Goal: Transaction & Acquisition: Purchase product/service

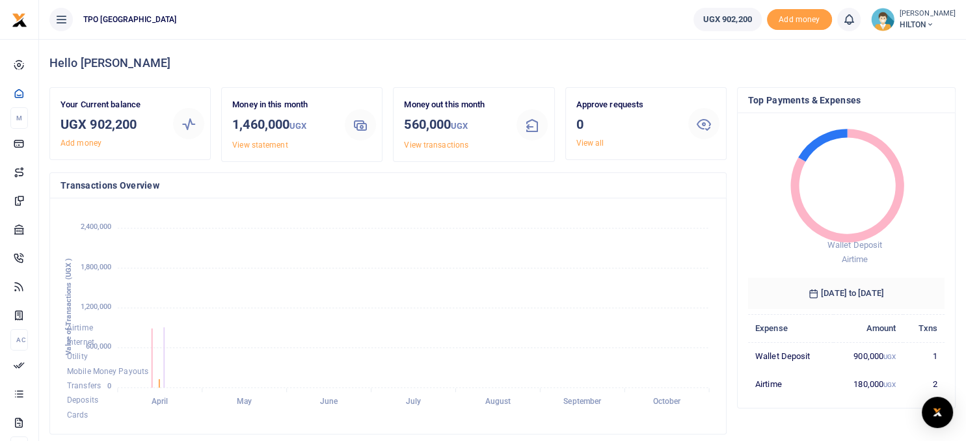
scroll to position [214, 655]
click at [784, 20] on span "Add money" at bounding box center [799, 19] width 65 height 21
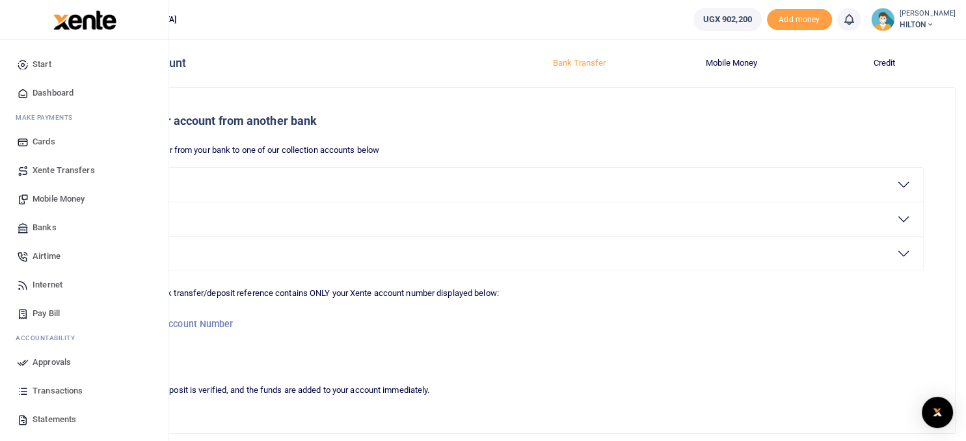
click at [53, 256] on span "Airtime" at bounding box center [47, 256] width 28 height 13
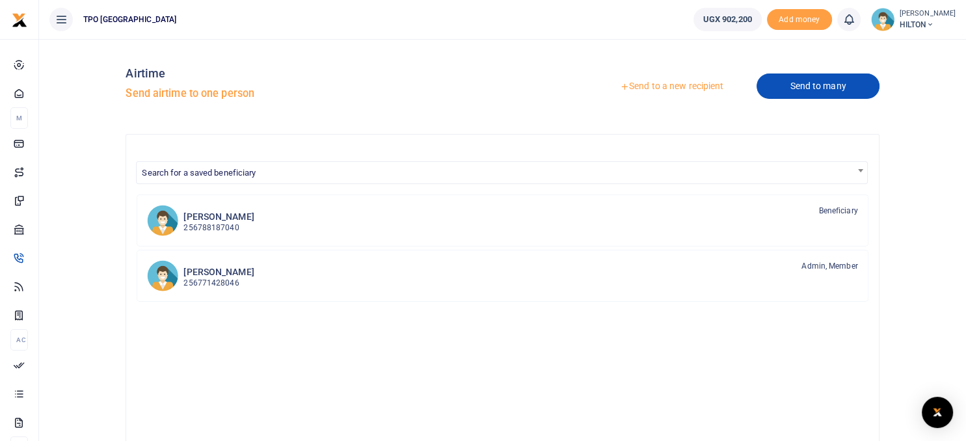
click at [806, 83] on link "Send to many" at bounding box center [818, 86] width 122 height 25
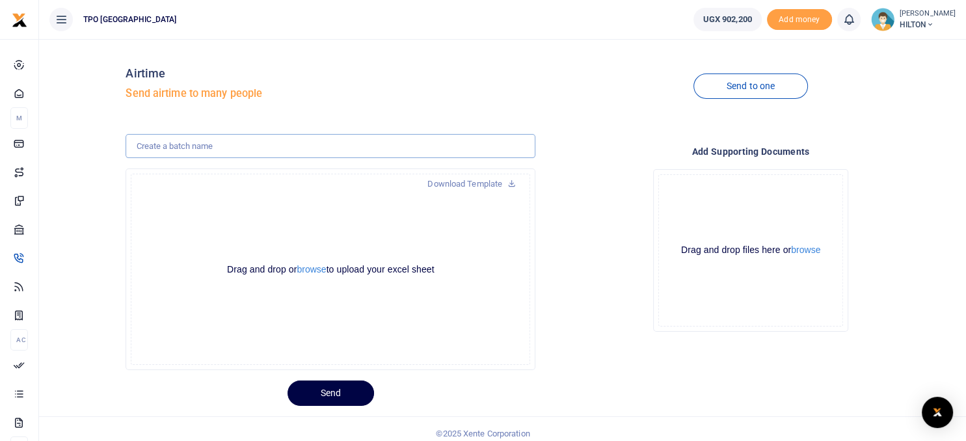
click at [219, 146] on input "text" at bounding box center [331, 146] width 410 height 25
type input "E-TIP"
click at [308, 269] on button "browse" at bounding box center [311, 270] width 29 height 10
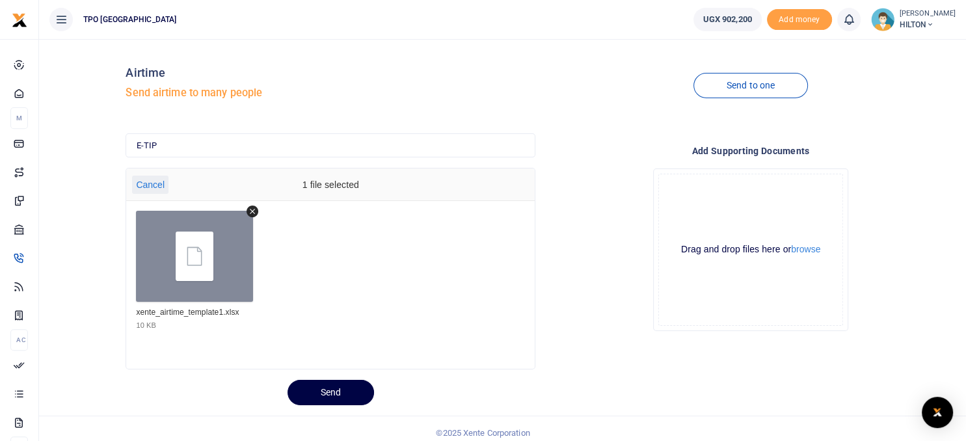
scroll to position [9, 0]
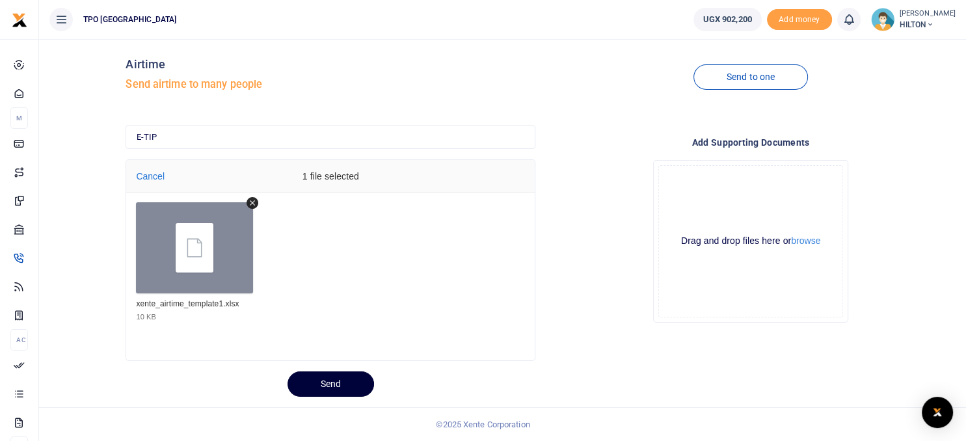
click at [333, 385] on button "Send" at bounding box center [331, 384] width 87 height 25
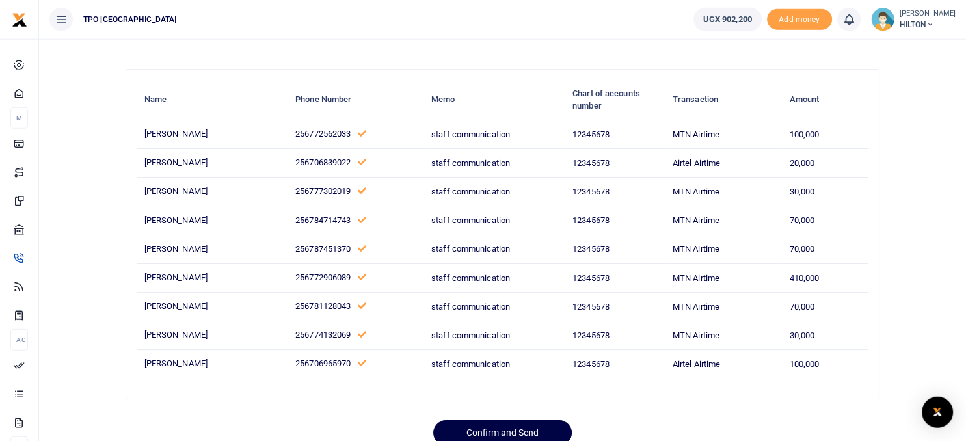
scroll to position [113, 0]
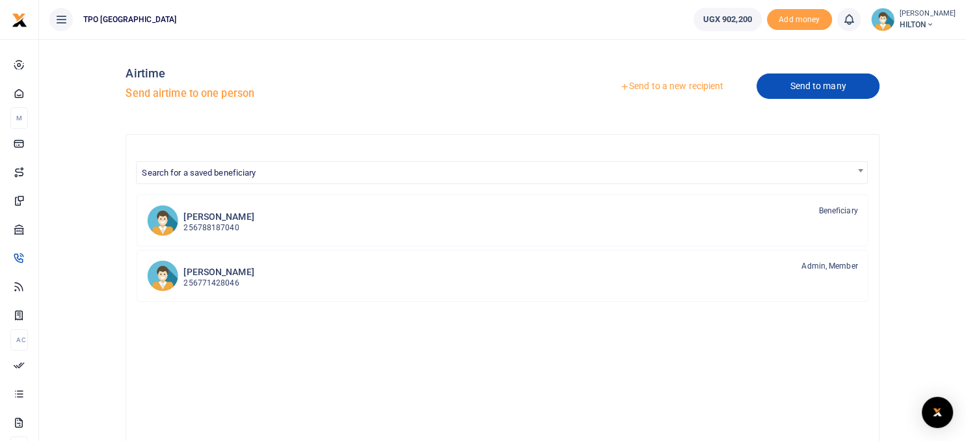
click at [812, 85] on link "Send to many" at bounding box center [818, 86] width 122 height 25
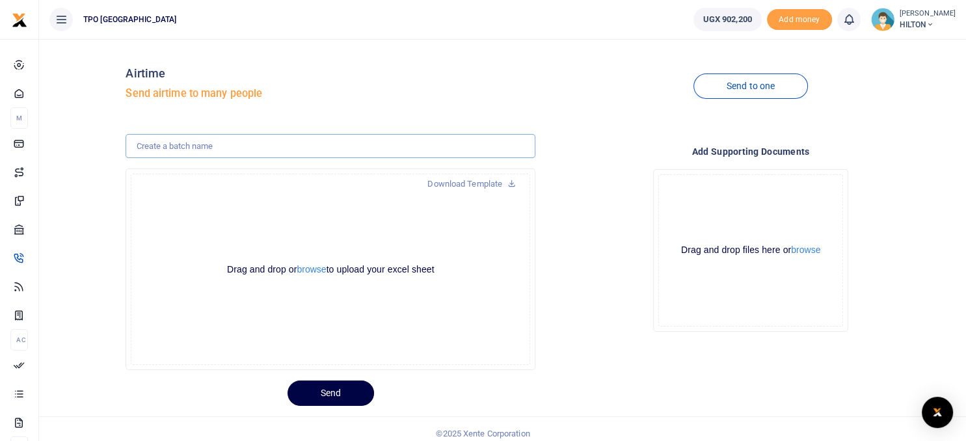
click at [176, 147] on input "text" at bounding box center [331, 146] width 410 height 25
type input "E-TIP"
click at [312, 273] on button "browse" at bounding box center [311, 270] width 29 height 10
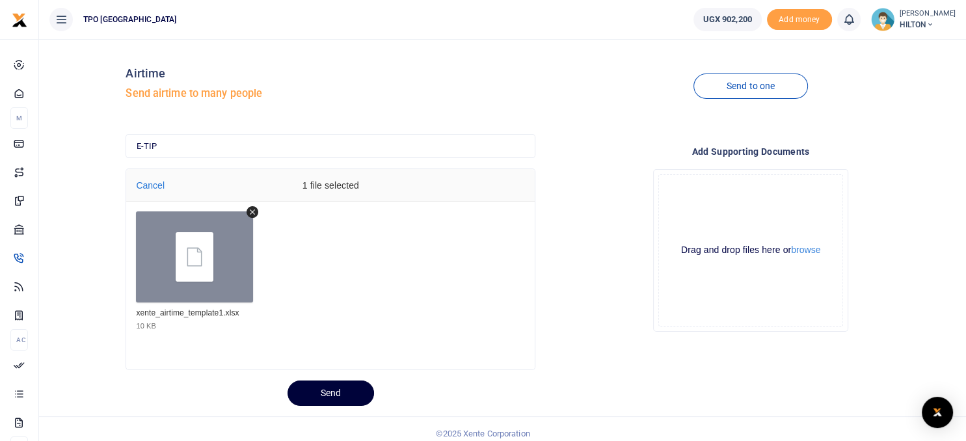
click at [329, 392] on button "Send" at bounding box center [331, 393] width 87 height 25
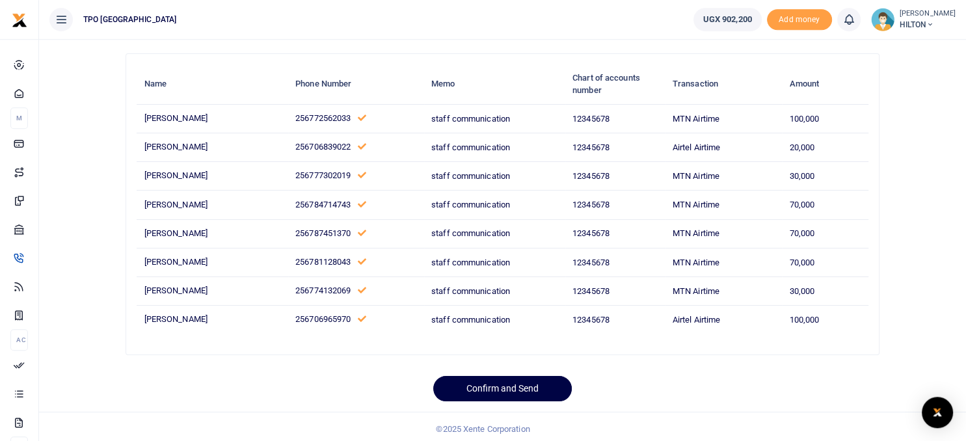
scroll to position [84, 0]
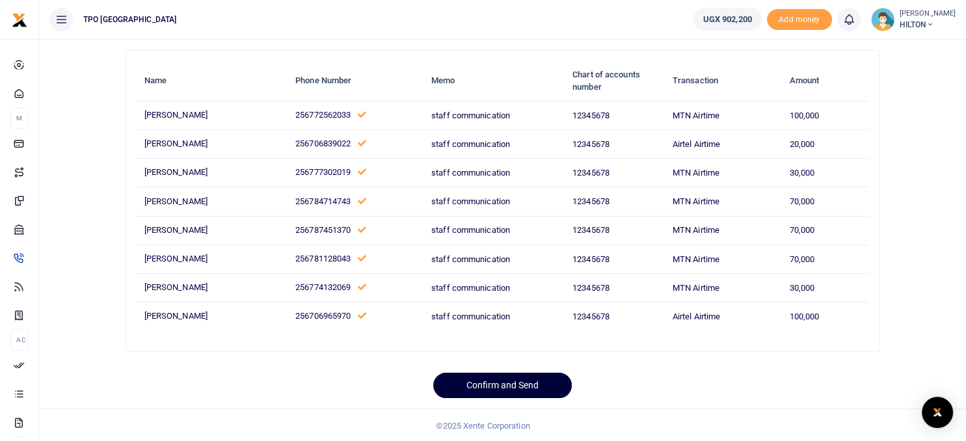
click at [480, 384] on button "Confirm and Send" at bounding box center [502, 385] width 139 height 25
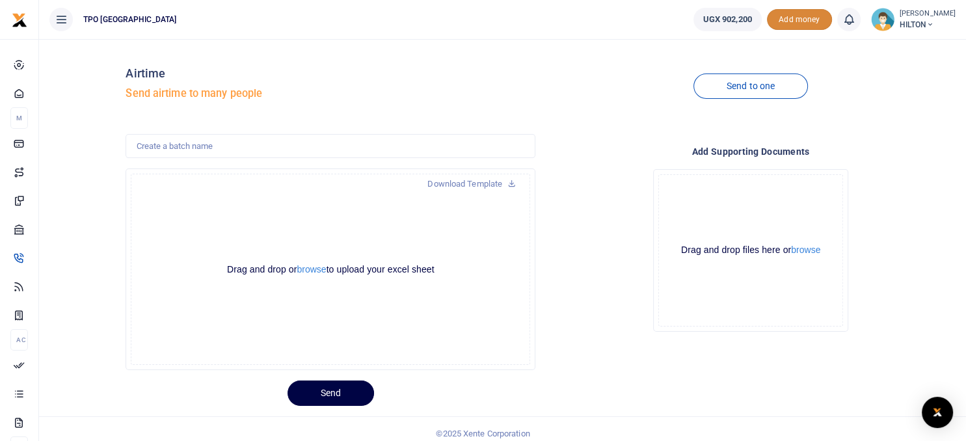
click at [798, 17] on span "Add money" at bounding box center [799, 19] width 65 height 21
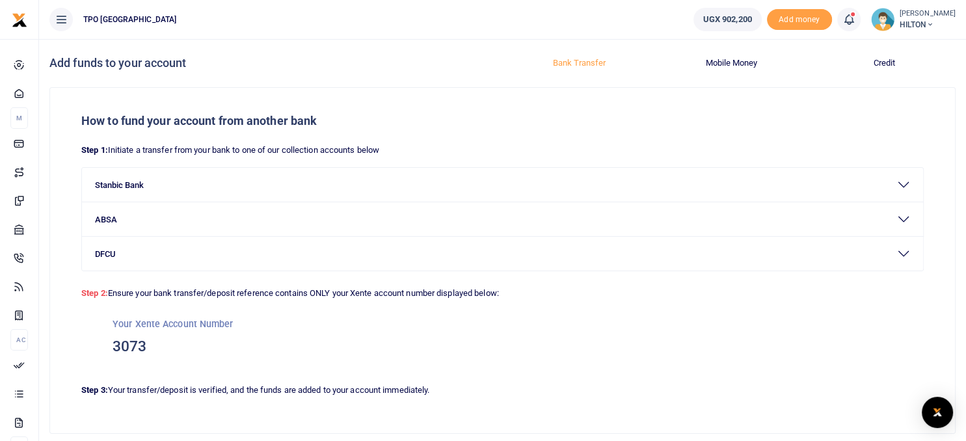
click at [717, 61] on button "Mobile Money" at bounding box center [731, 63] width 137 height 21
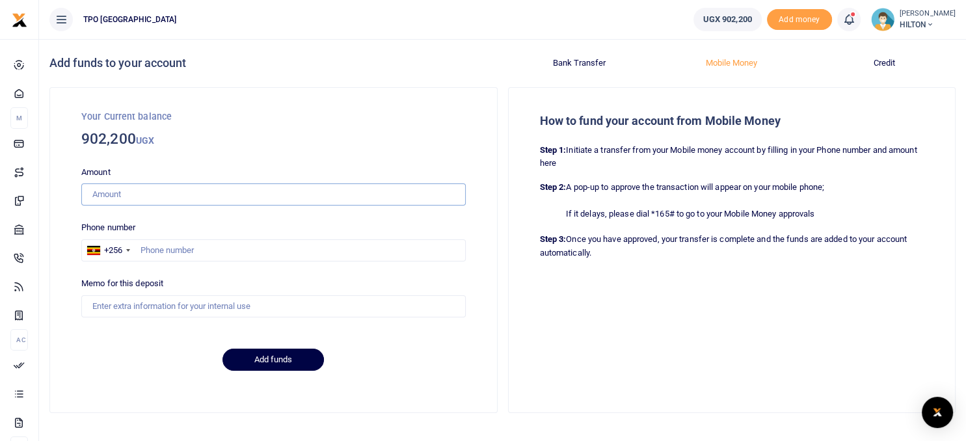
click at [152, 193] on input "Amount" at bounding box center [273, 195] width 385 height 22
type input "410,000"
click at [157, 251] on input "text" at bounding box center [273, 250] width 385 height 22
type input "772906089"
click at [122, 306] on input "Memo for this deposit" at bounding box center [273, 306] width 385 height 22
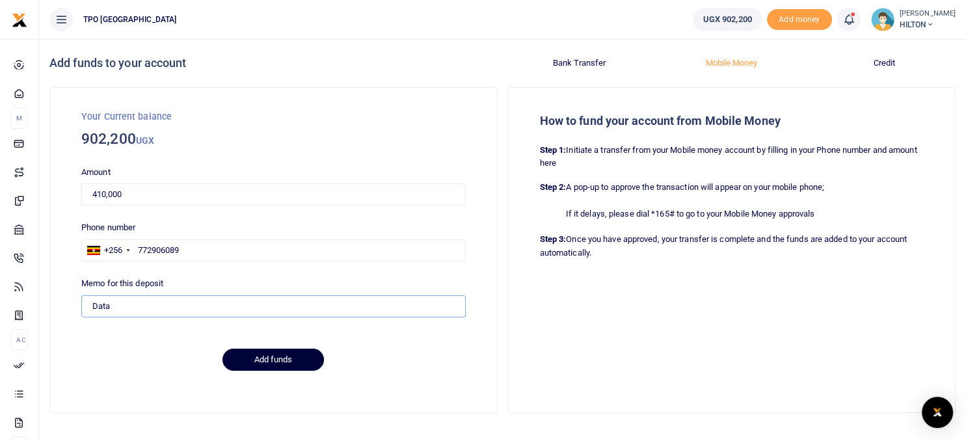
type input "Data"
click at [264, 359] on button "Add funds" at bounding box center [274, 360] width 102 height 22
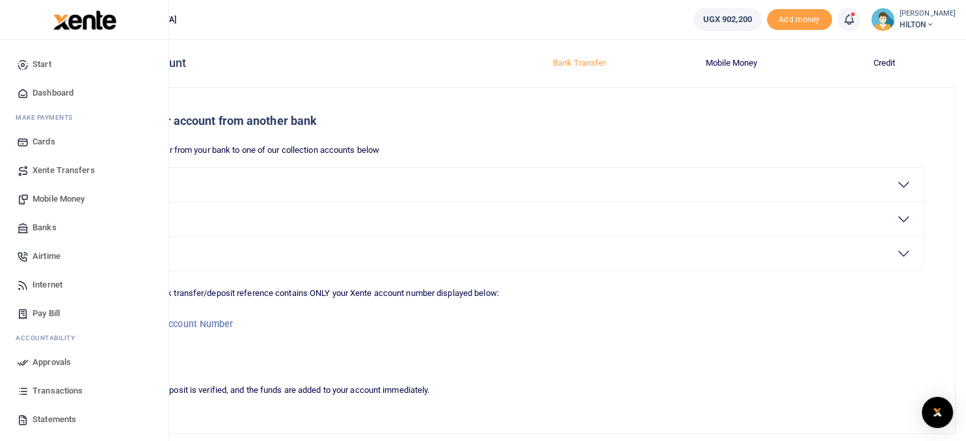
click at [55, 87] on span "Dashboard" at bounding box center [53, 93] width 41 height 13
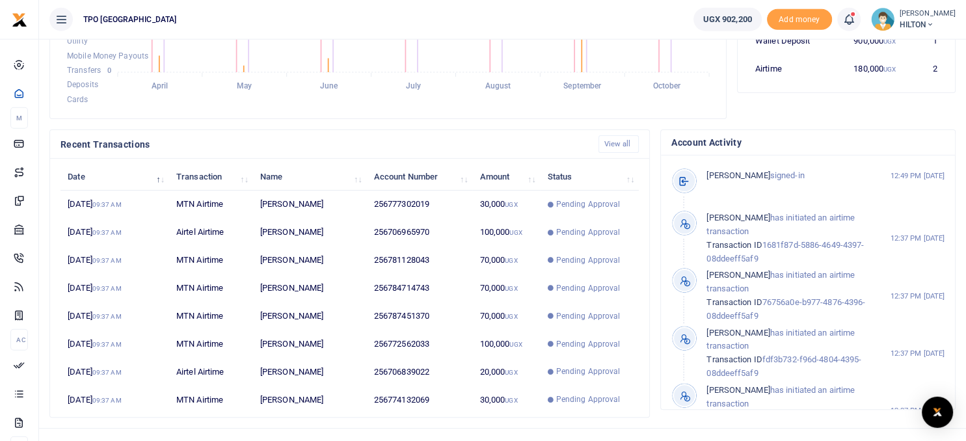
scroll to position [335, 0]
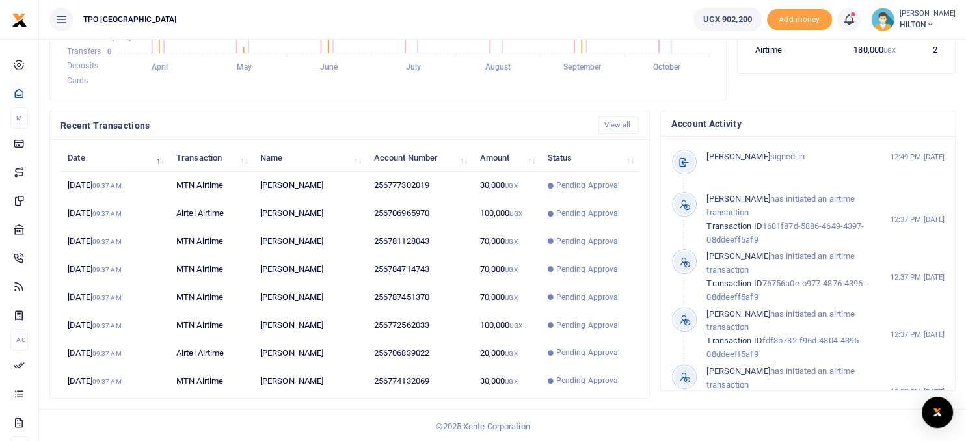
click at [880, 19] on img at bounding box center [882, 19] width 23 height 23
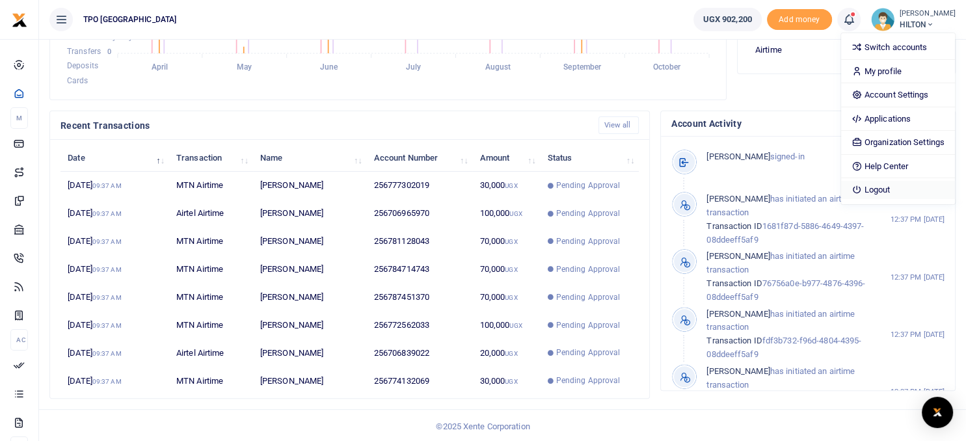
click at [875, 189] on link "Logout" at bounding box center [898, 190] width 114 height 18
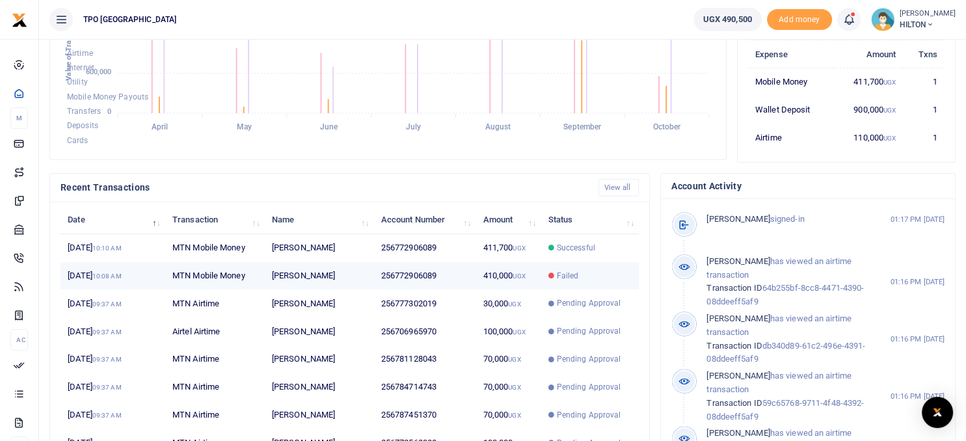
scroll to position [336, 0]
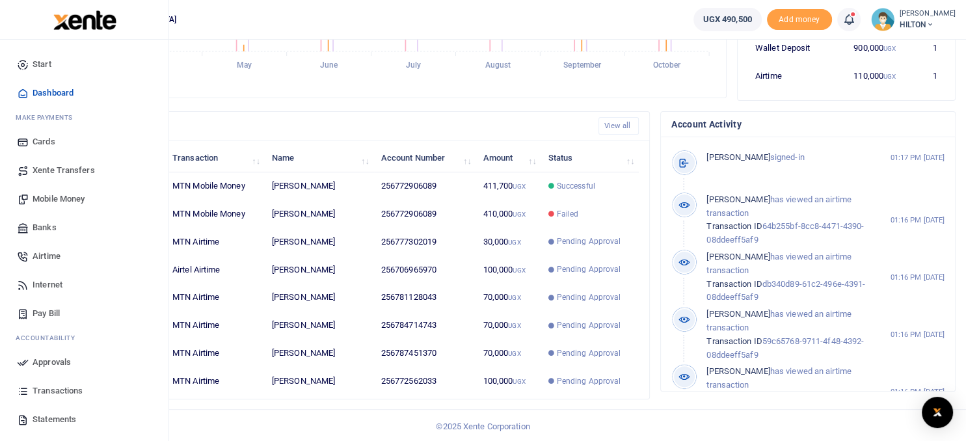
click at [53, 358] on span "Approvals" at bounding box center [52, 362] width 38 height 13
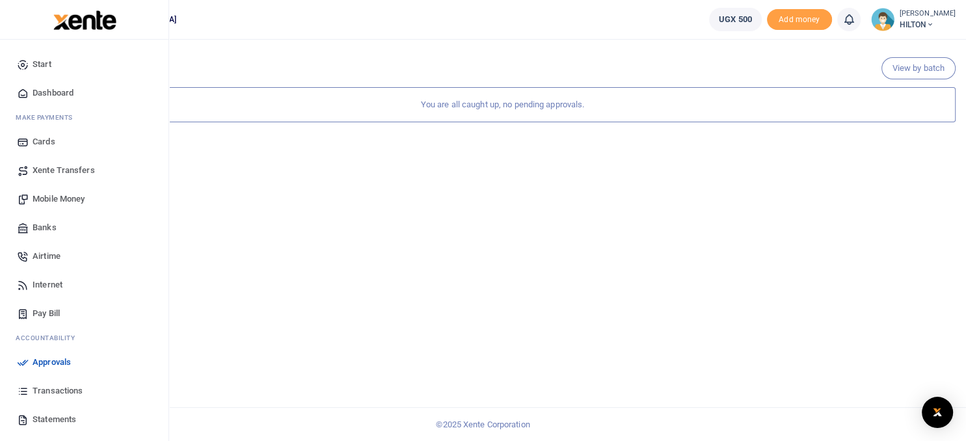
click at [46, 256] on span "Airtime" at bounding box center [47, 256] width 28 height 13
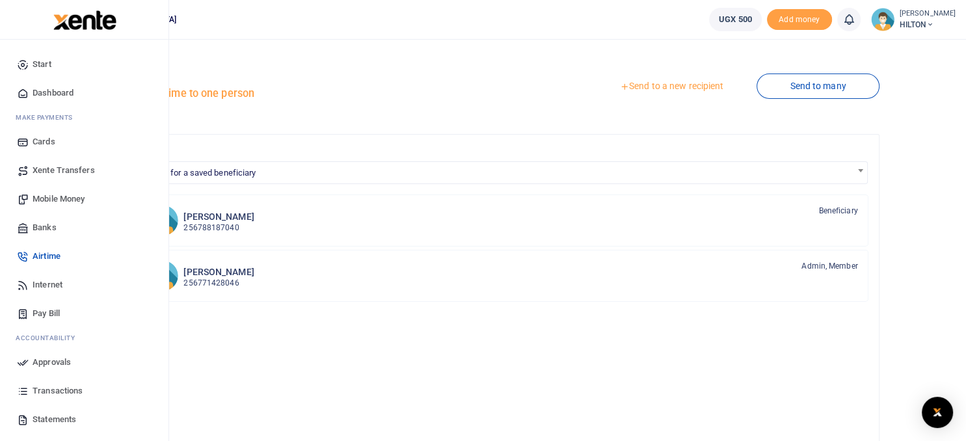
click at [57, 90] on span "Dashboard" at bounding box center [53, 93] width 41 height 13
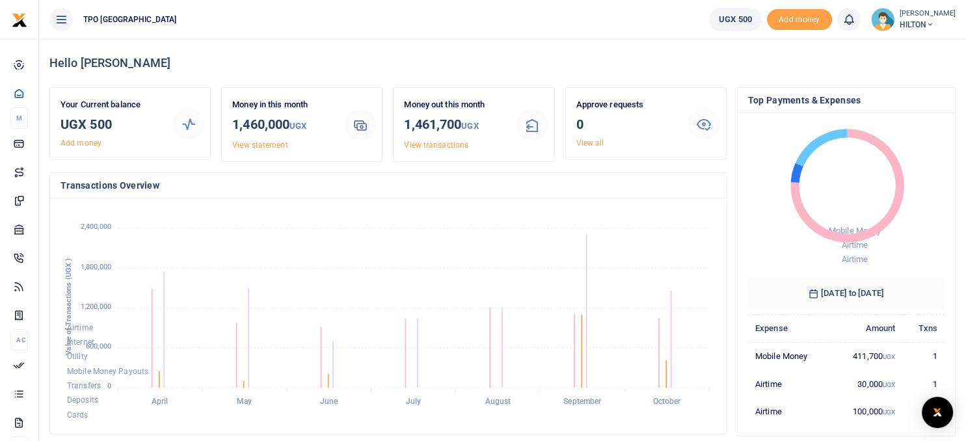
click at [902, 25] on span "HILTON" at bounding box center [928, 25] width 56 height 12
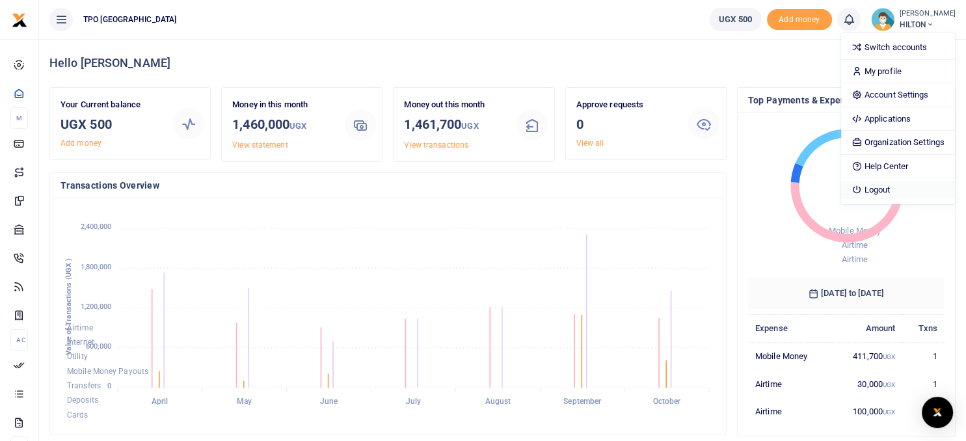
click at [872, 184] on link "Logout" at bounding box center [898, 190] width 114 height 18
